Goal: Navigation & Orientation: Find specific page/section

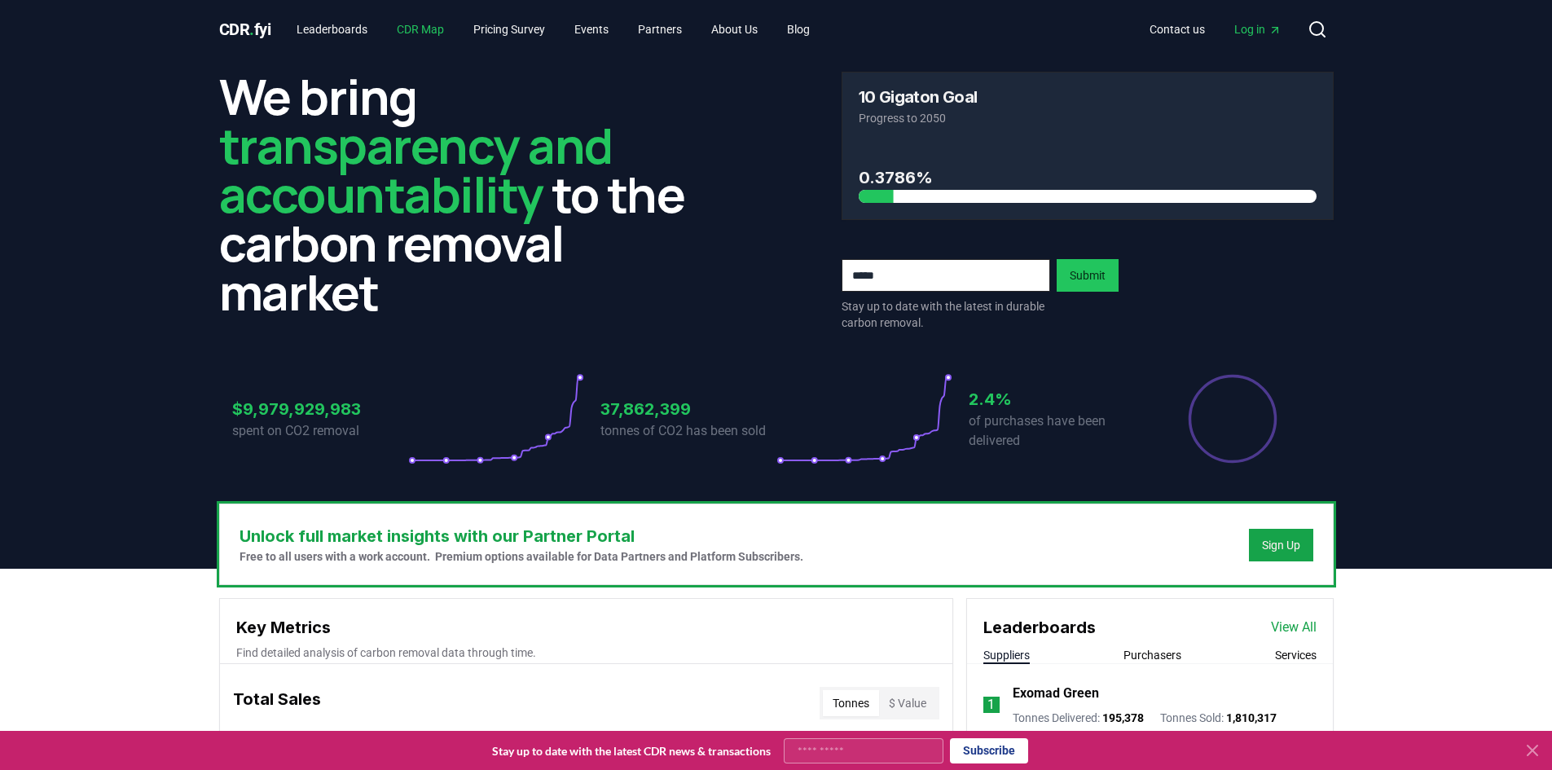
click at [429, 31] on link "CDR Map" at bounding box center [420, 29] width 73 height 29
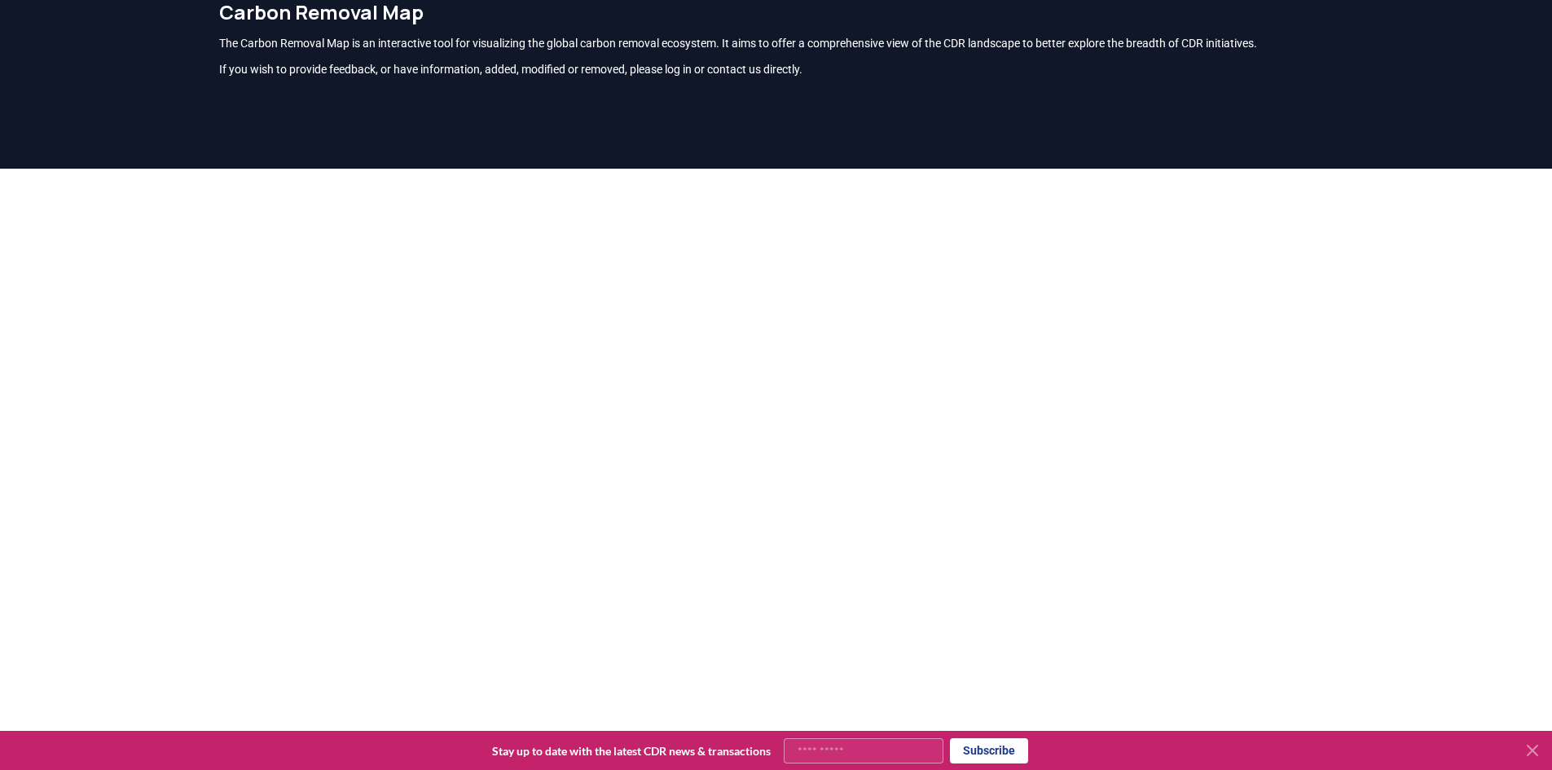
scroll to position [72, 0]
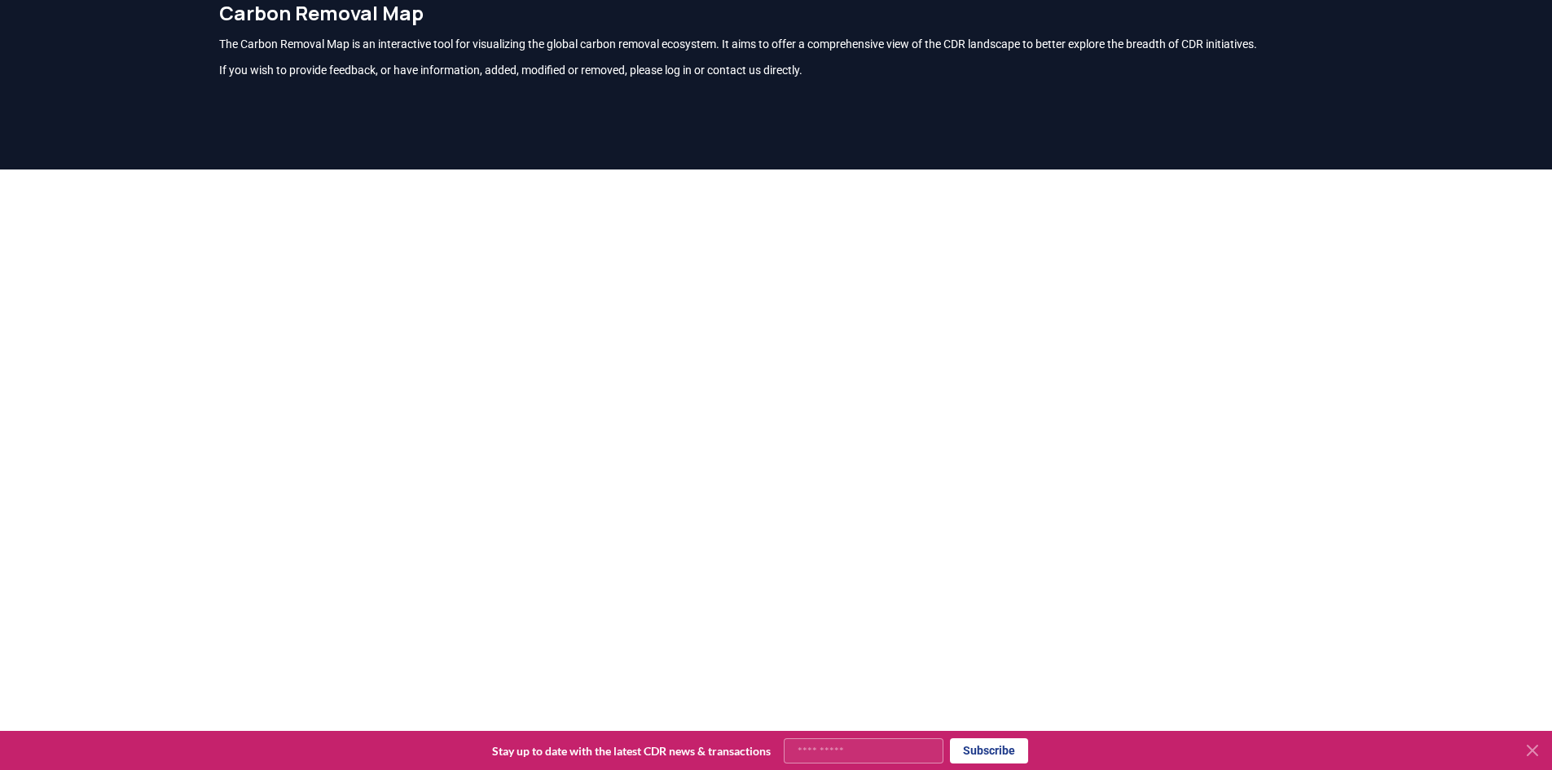
click at [1480, 477] on div at bounding box center [776, 554] width 1552 height 770
click at [1533, 750] on icon at bounding box center [1533, 750] width 10 height 10
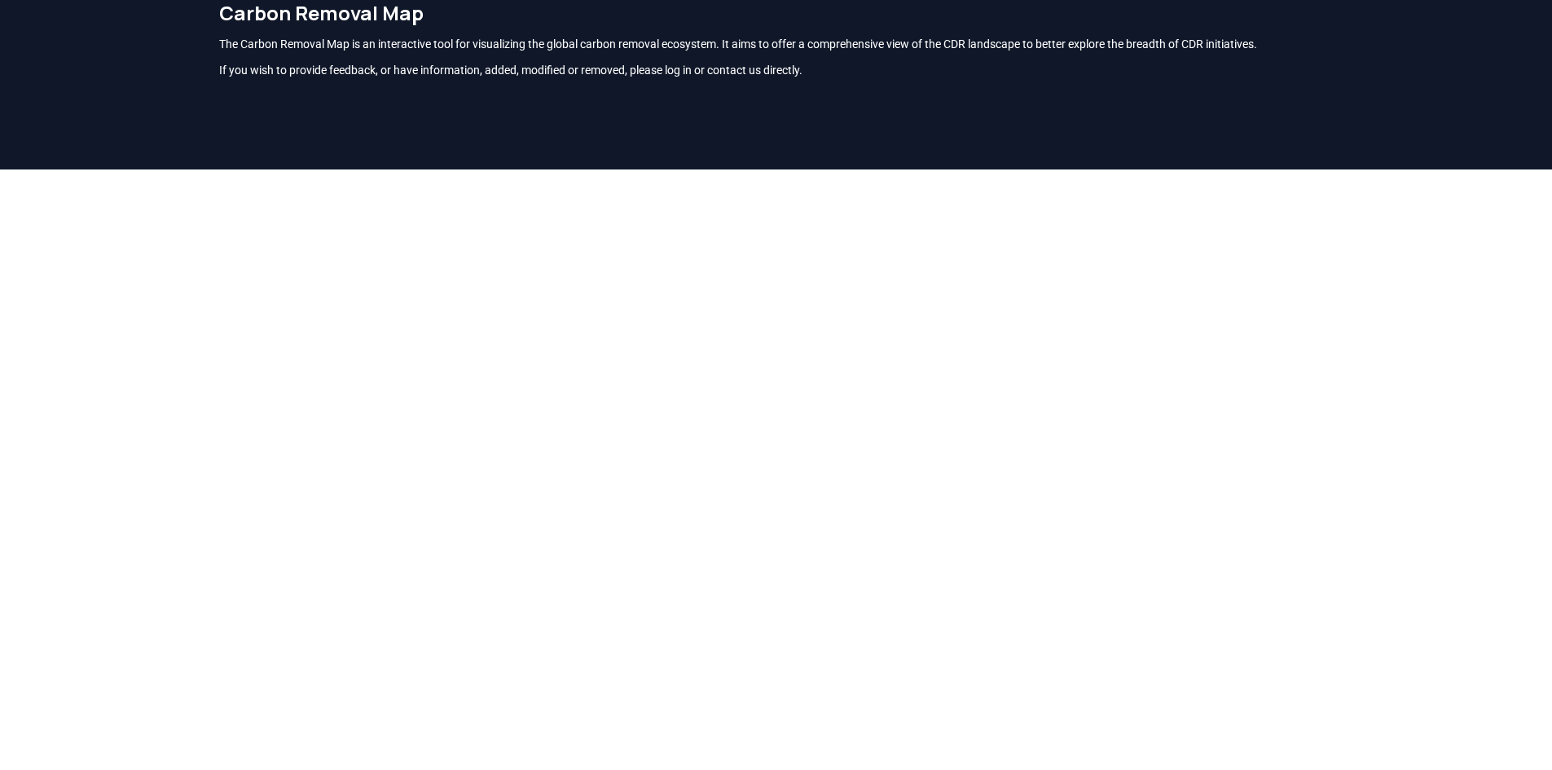
scroll to position [398, 0]
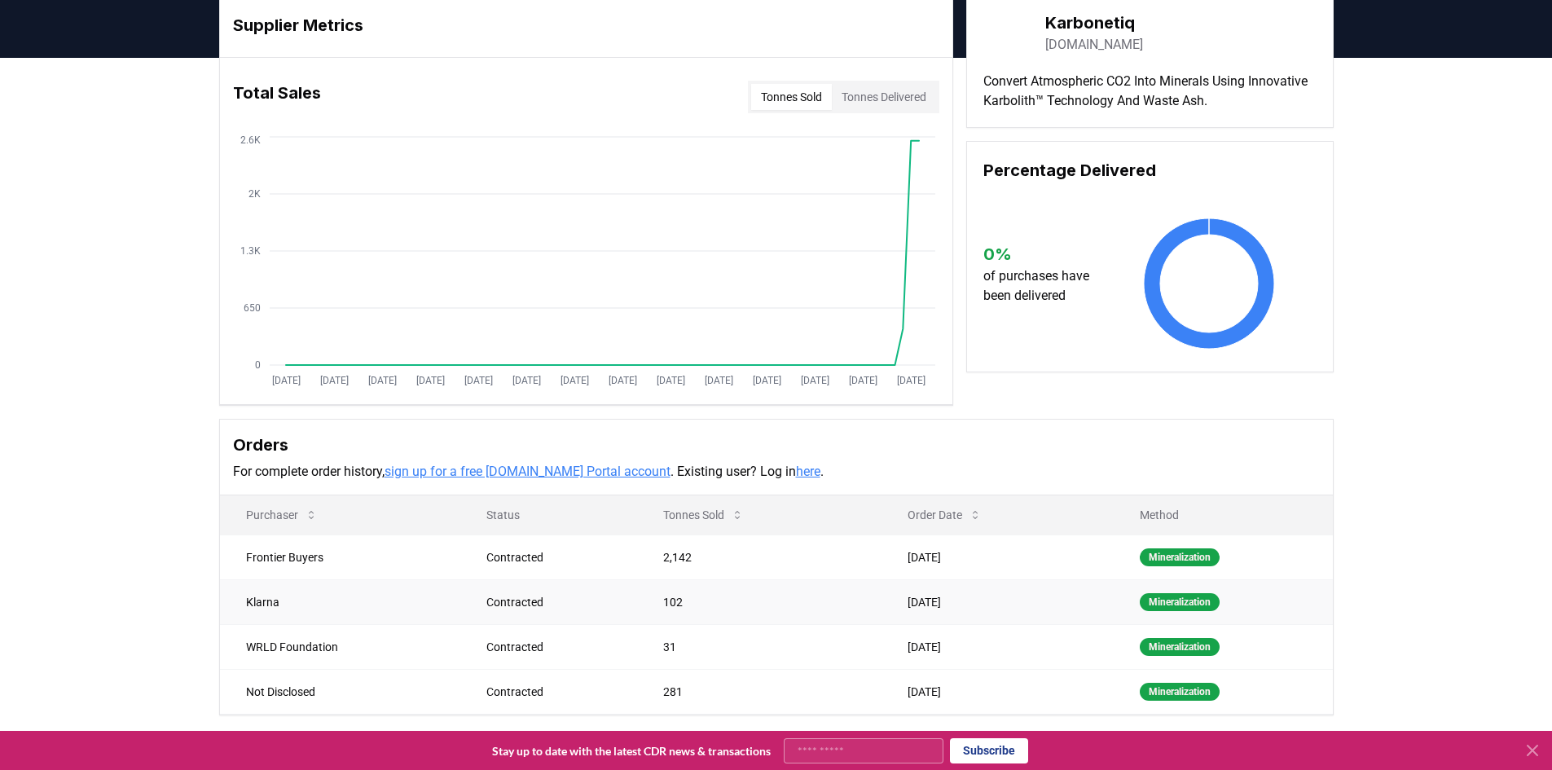
scroll to position [244, 0]
